Goal: Information Seeking & Learning: Learn about a topic

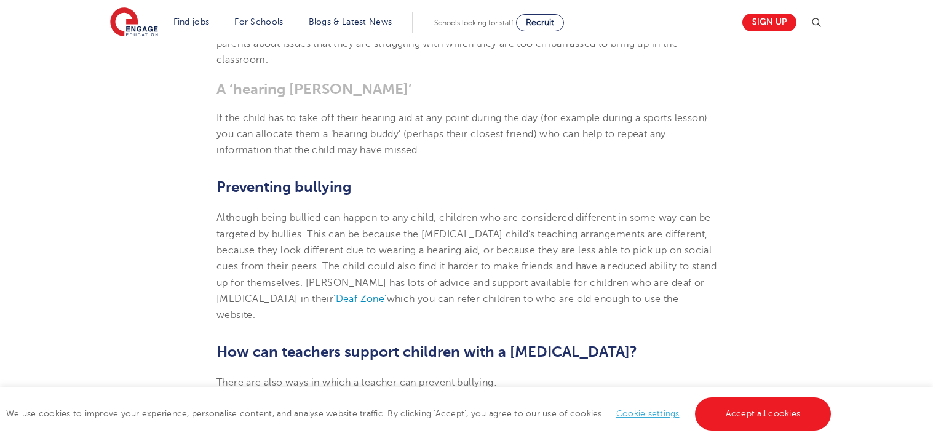
scroll to position [2106, 0]
click at [749, 418] on link "Accept all cookies" at bounding box center [763, 413] width 137 height 33
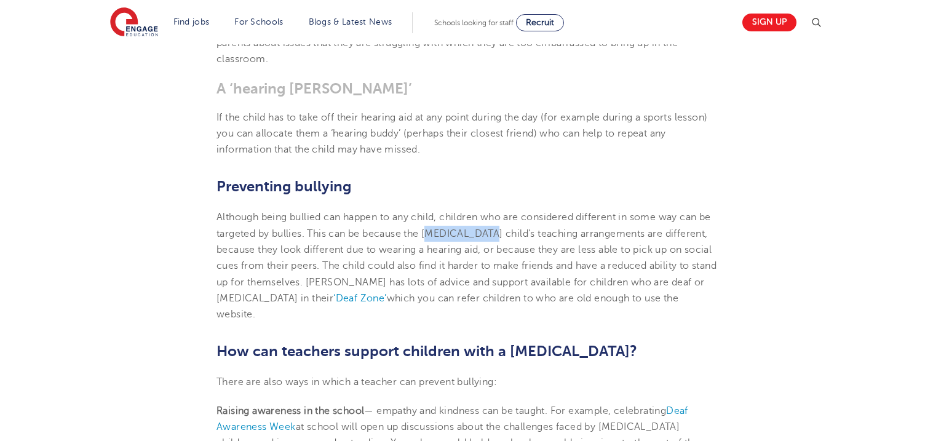
drag, startPoint x: 445, startPoint y: 230, endPoint x: 507, endPoint y: 237, distance: 62.6
click at [507, 237] on span "Although being bullied can happen to any child, children who are considered dif…" at bounding box center [467, 258] width 500 height 92
click at [452, 236] on span "Although being bullied can happen to any child, children who are considered dif…" at bounding box center [467, 258] width 500 height 92
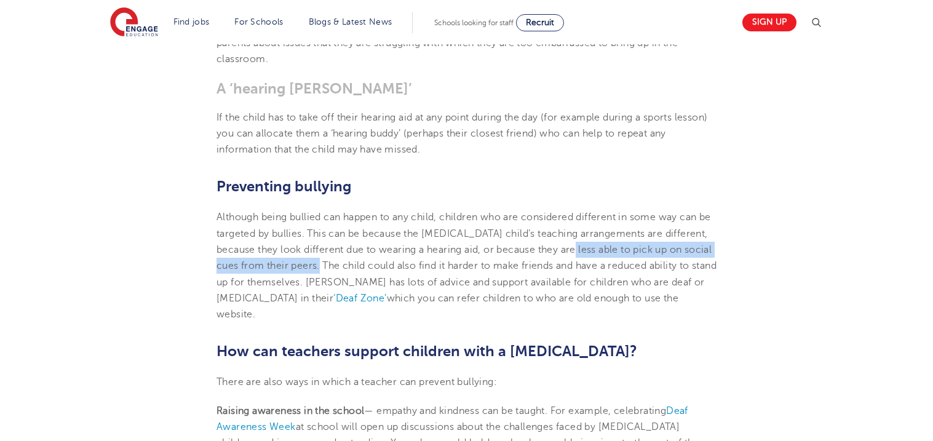
drag, startPoint x: 616, startPoint y: 243, endPoint x: 375, endPoint y: 261, distance: 241.8
click at [375, 261] on span "Although being bullied can happen to any child, children who are considered dif…" at bounding box center [467, 258] width 500 height 92
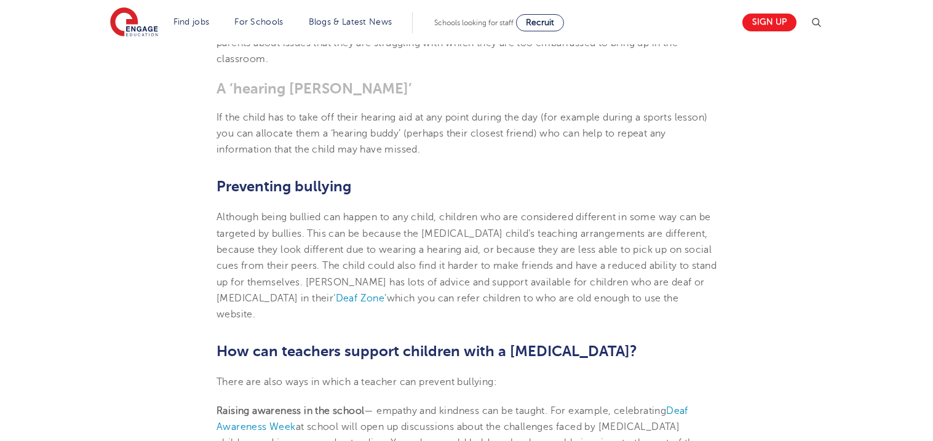
click at [334, 306] on p "Although being bullied can happen to any child, children who are considered dif…" at bounding box center [467, 265] width 500 height 113
click at [386, 298] on span "‘Deaf Zone’" at bounding box center [359, 298] width 53 height 11
